Goal: Check status: Check status

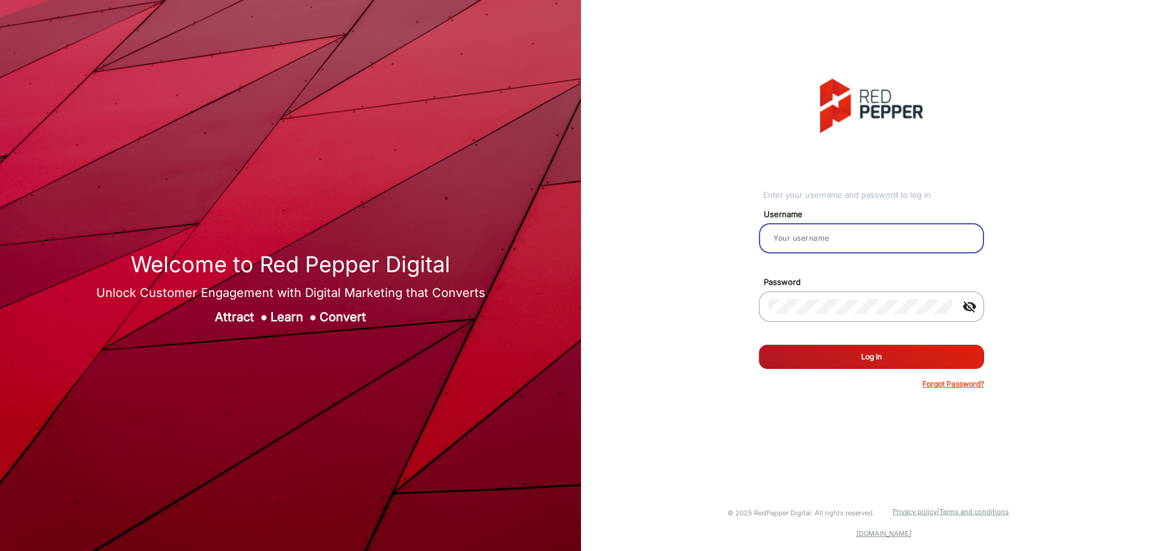
click at [822, 232] on input "email" at bounding box center [871, 238] width 206 height 15
type input "[PERSON_NAME]"
click at [855, 367] on button "Log In" at bounding box center [871, 357] width 225 height 24
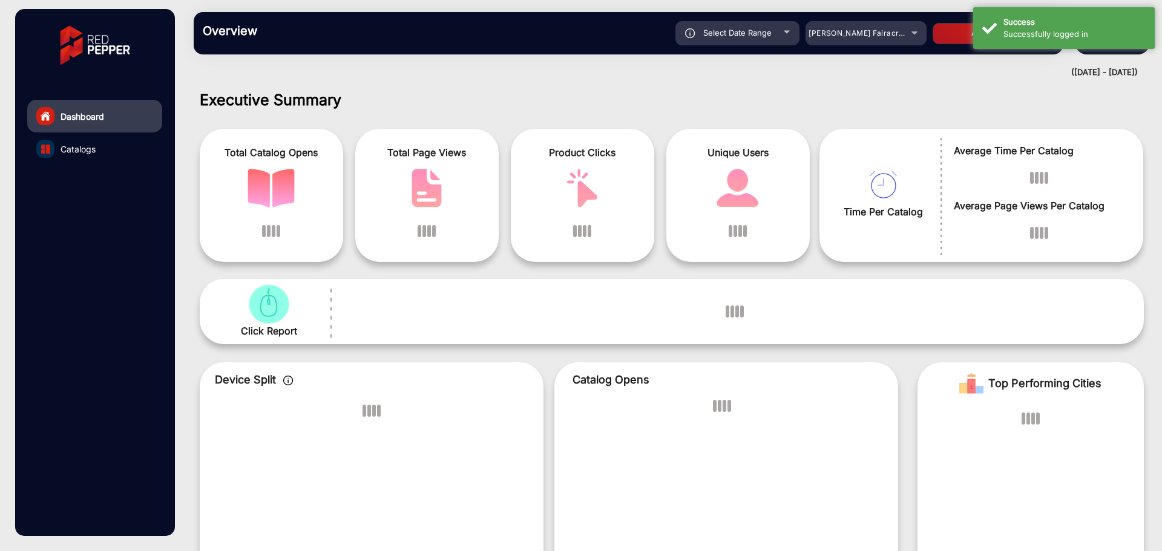
scroll to position [9, 0]
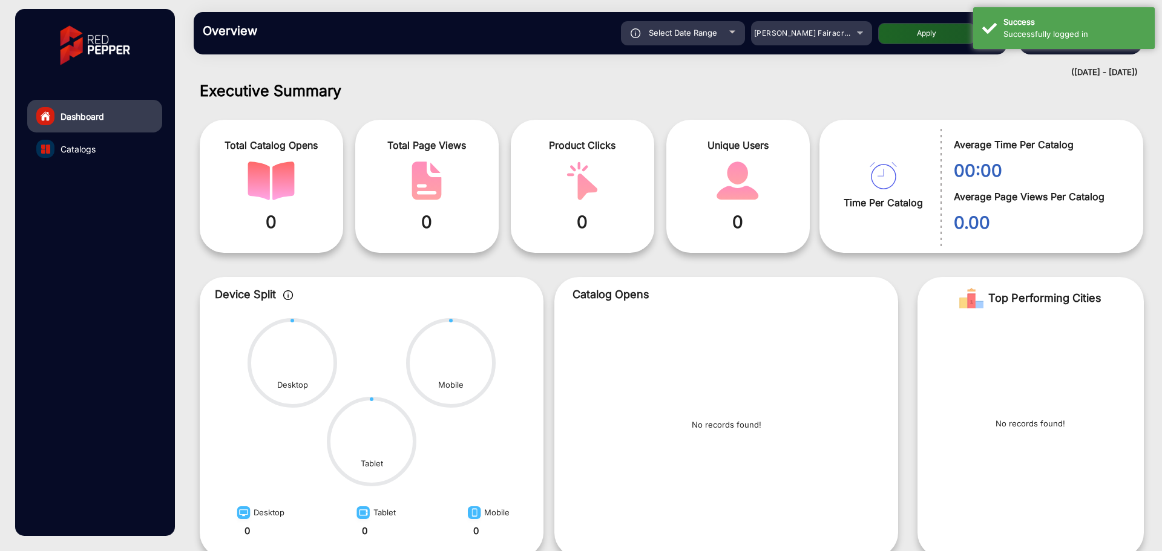
click at [699, 33] on span "Select Date Range" at bounding box center [683, 33] width 68 height 10
type input "[DATE]"
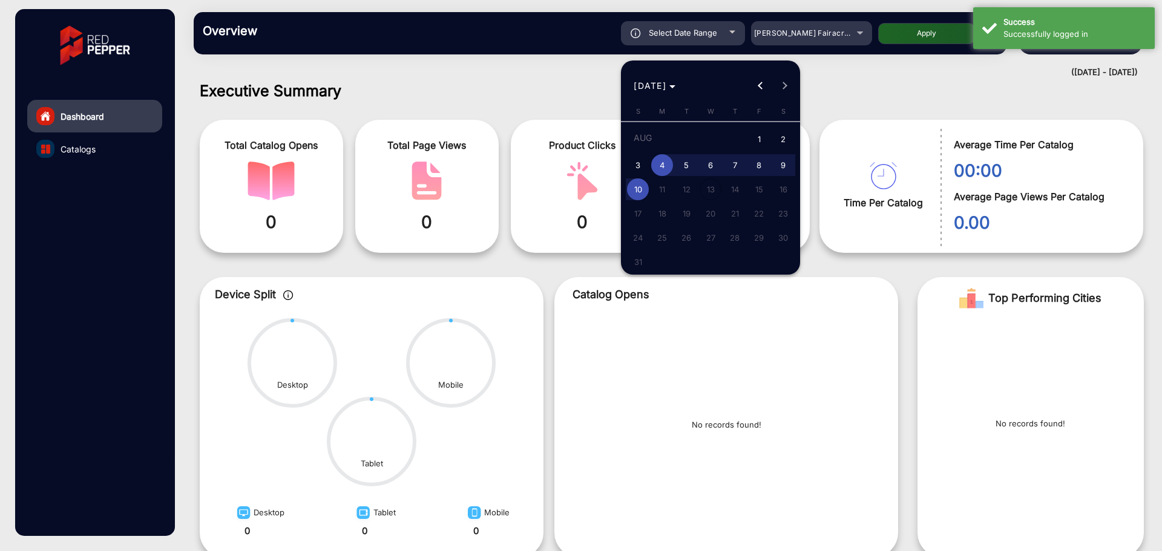
click at [795, 47] on div at bounding box center [581, 275] width 1162 height 551
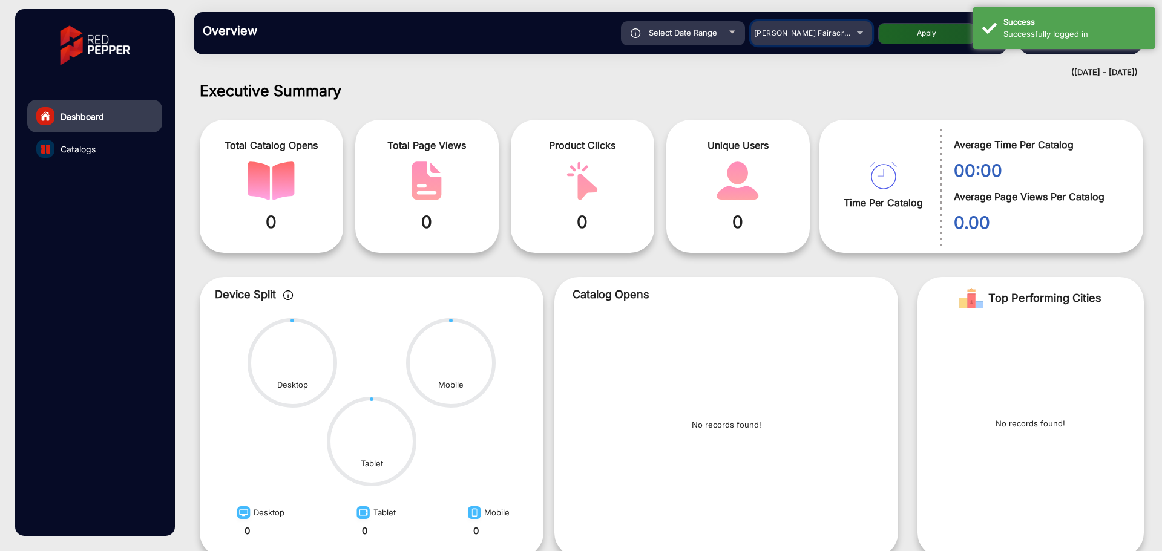
click at [802, 38] on div "[PERSON_NAME] Fairacre Farms" at bounding box center [802, 33] width 97 height 15
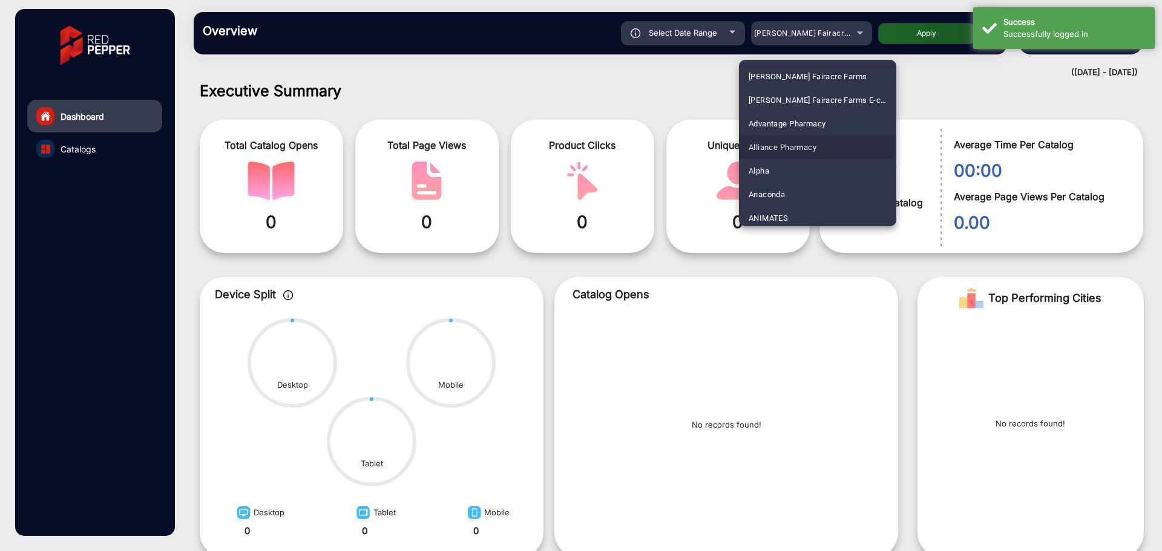
click at [785, 142] on span "Alliance Pharmacy" at bounding box center [783, 148] width 68 height 24
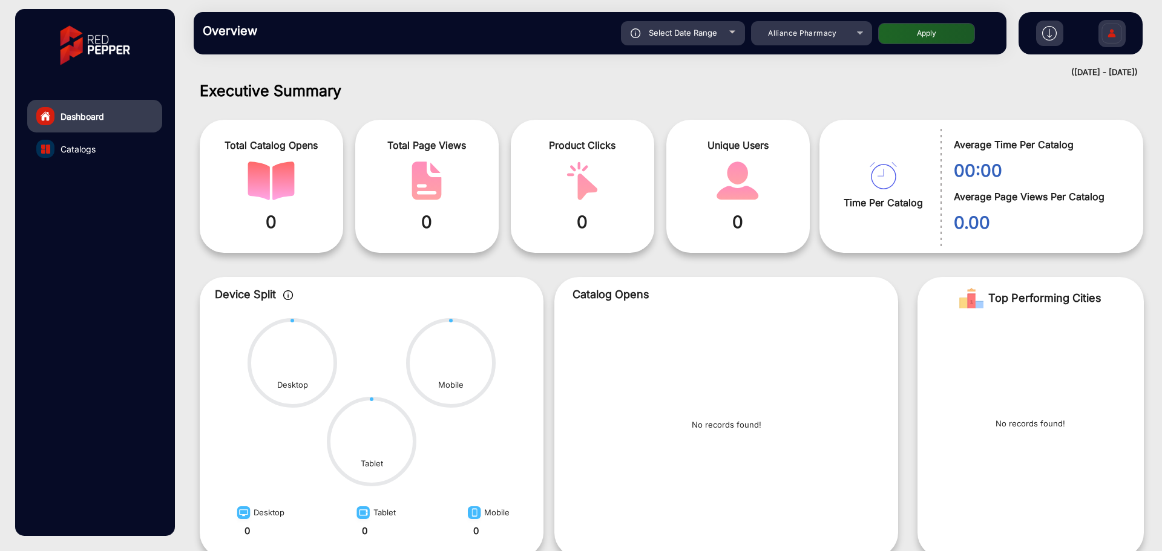
click at [929, 28] on button "Apply" at bounding box center [926, 33] width 97 height 21
type input "[DATE]"
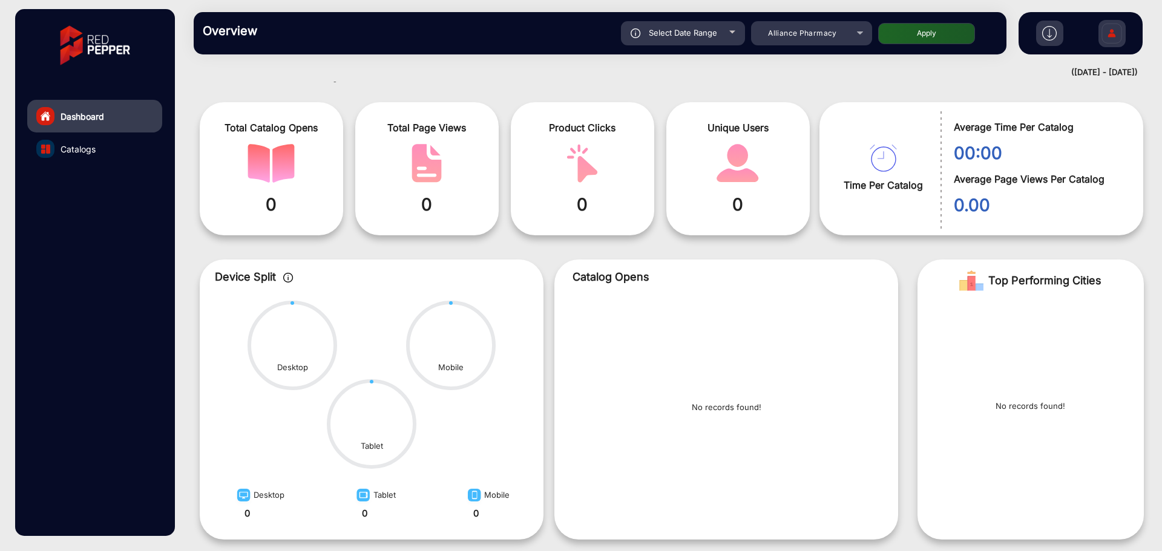
scroll to position [0, 0]
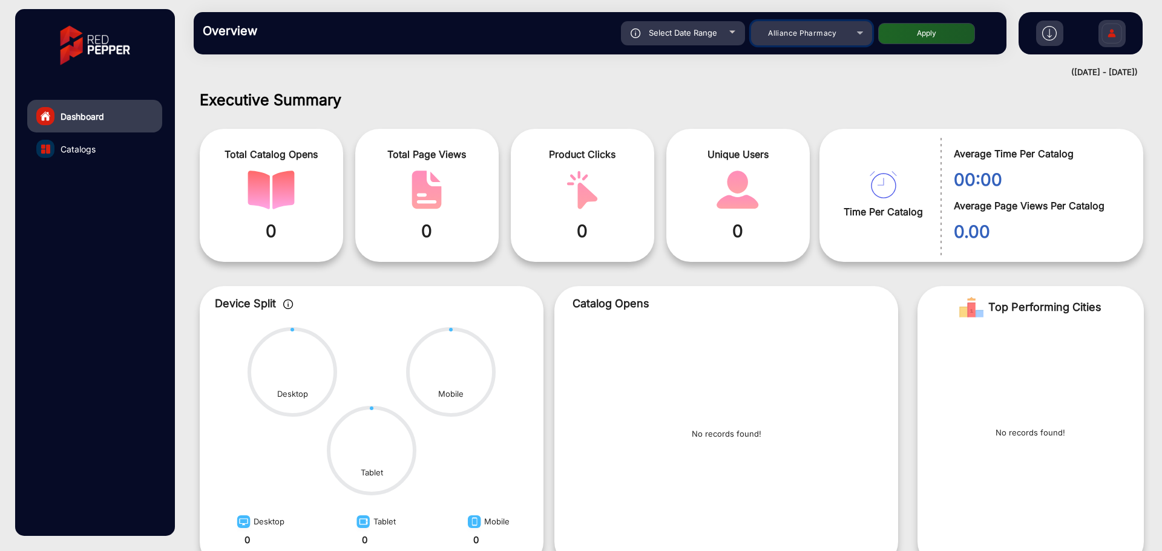
click at [800, 34] on span "Alliance Pharmacy" at bounding box center [802, 32] width 68 height 9
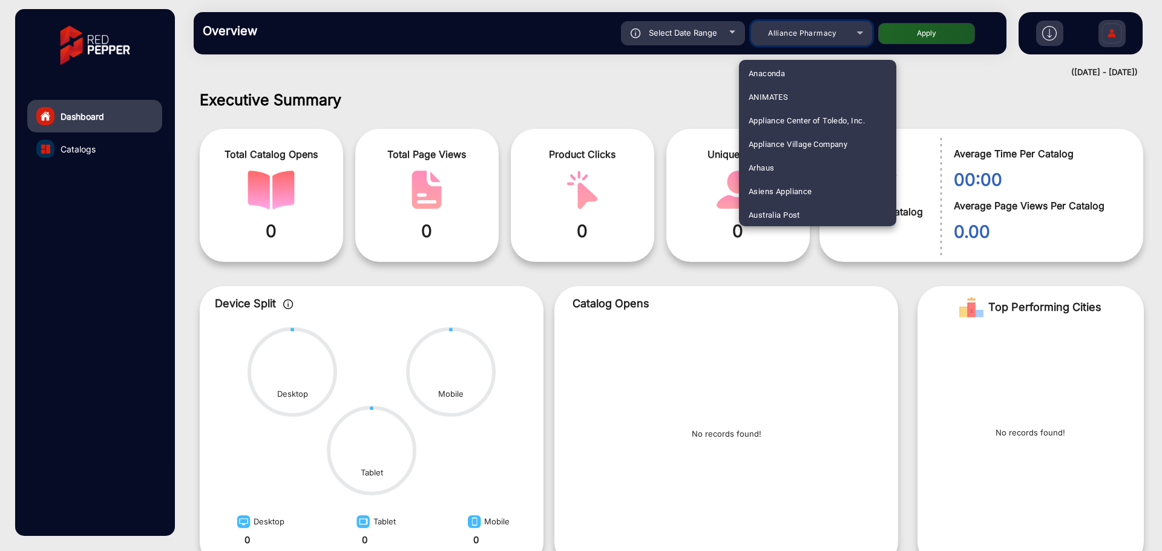
scroll to position [182, 0]
click at [776, 105] on mat-option "Arhaus" at bounding box center [817, 108] width 157 height 24
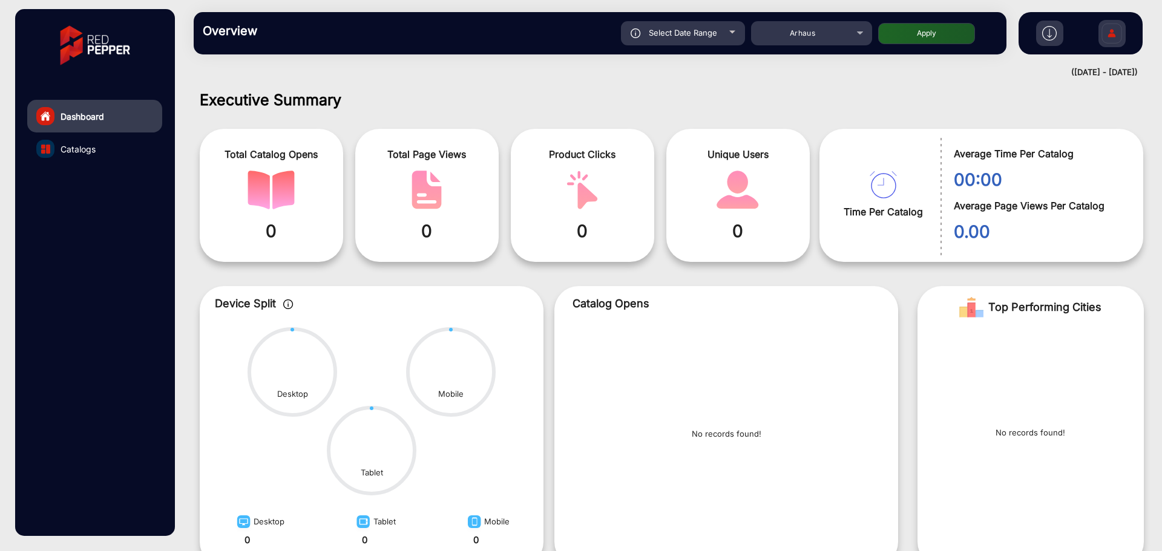
click at [923, 37] on button "Apply" at bounding box center [926, 33] width 97 height 21
type input "[DATE]"
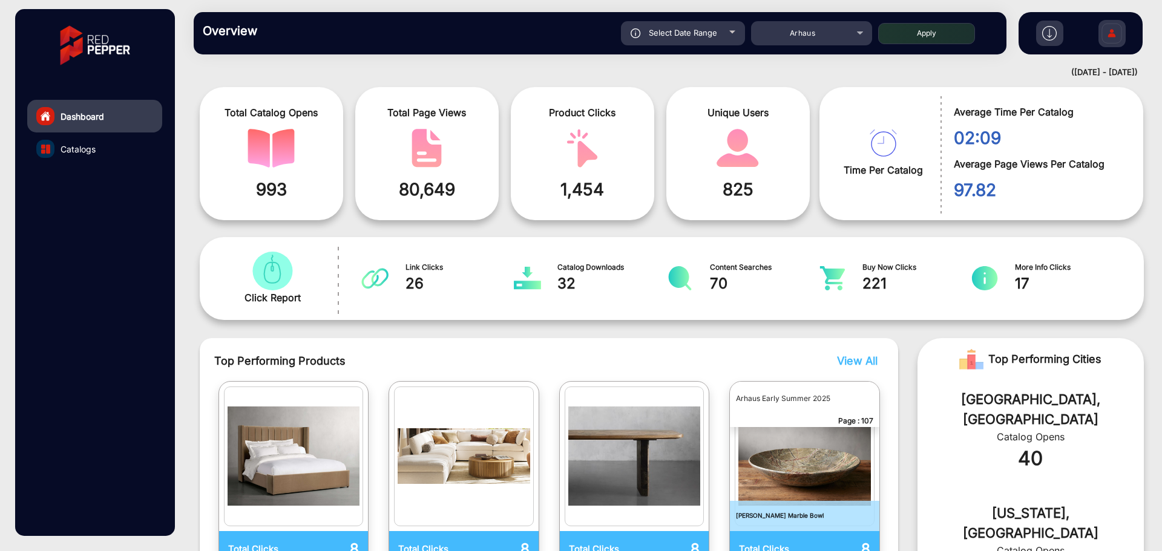
scroll to position [0, 0]
